Goal: Information Seeking & Learning: Learn about a topic

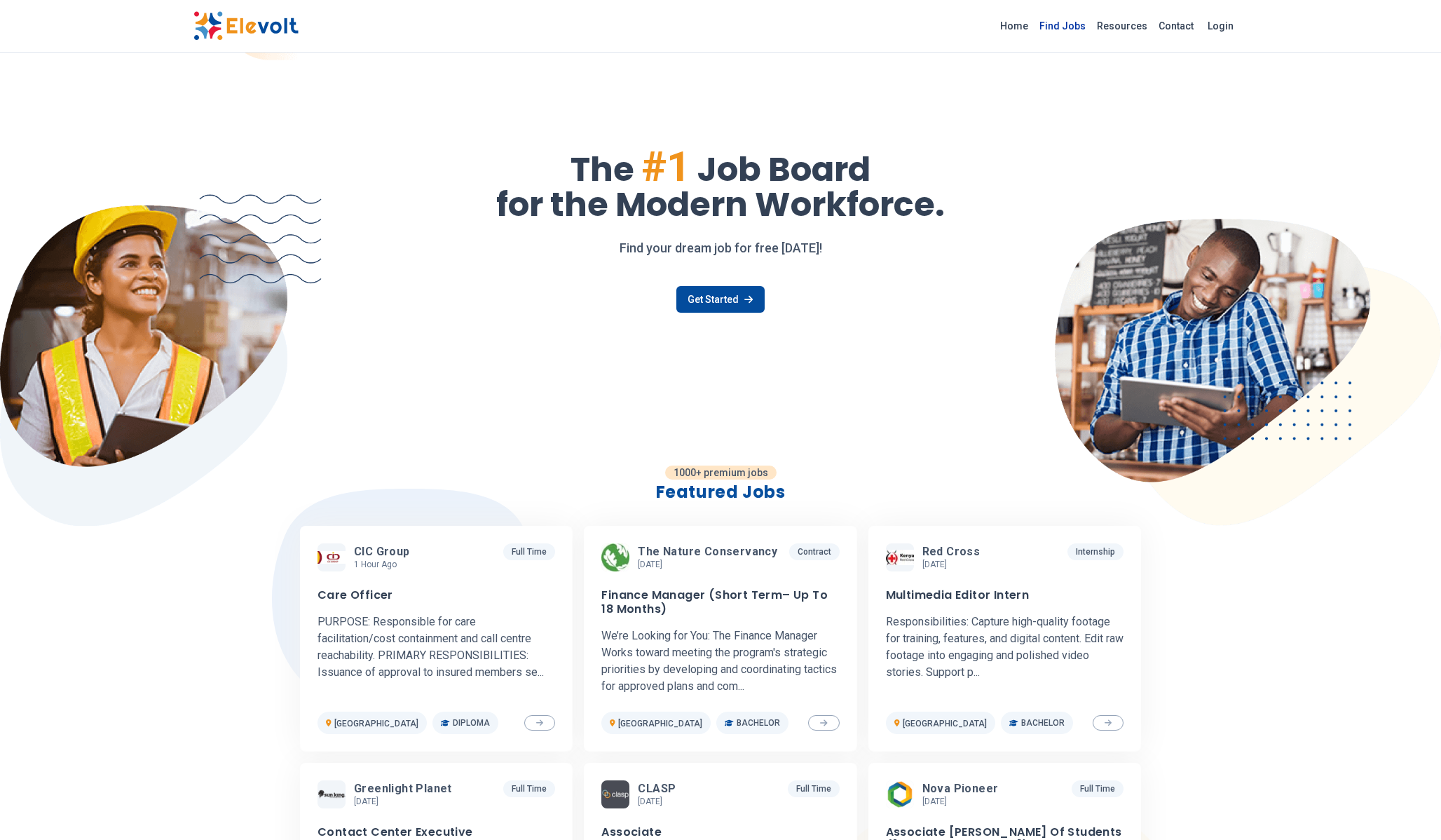
click at [1065, 20] on link "Find Jobs" at bounding box center [1063, 26] width 57 height 23
